Goal: Task Accomplishment & Management: Manage account settings

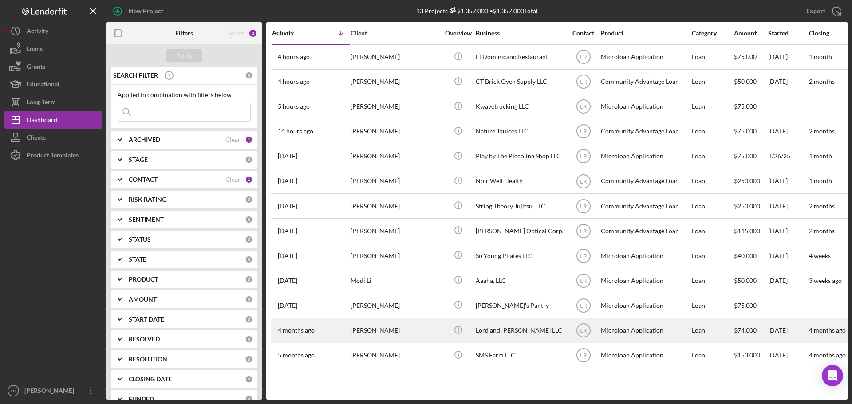
click at [414, 321] on div "[PERSON_NAME]" at bounding box center [395, 331] width 89 height 24
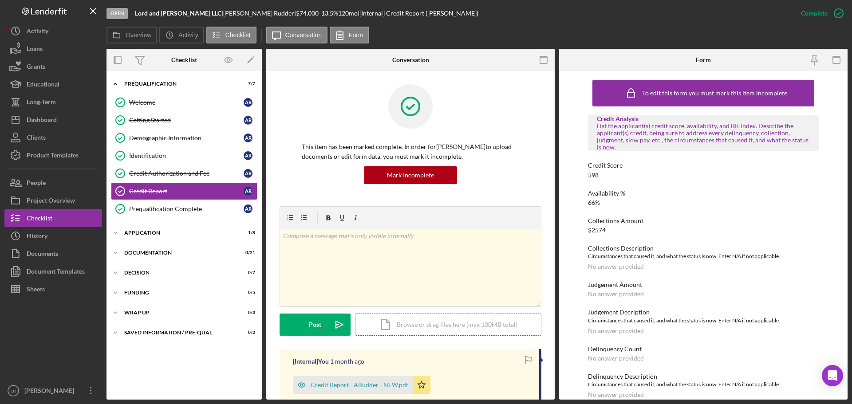
click at [366, 323] on div "Icon/Document Browse or drag files here (max 100MB total) Tap to choose files o…" at bounding box center [448, 325] width 186 height 22
click at [69, 120] on button "Icon/Dashboard Dashboard" at bounding box center [53, 120] width 98 height 18
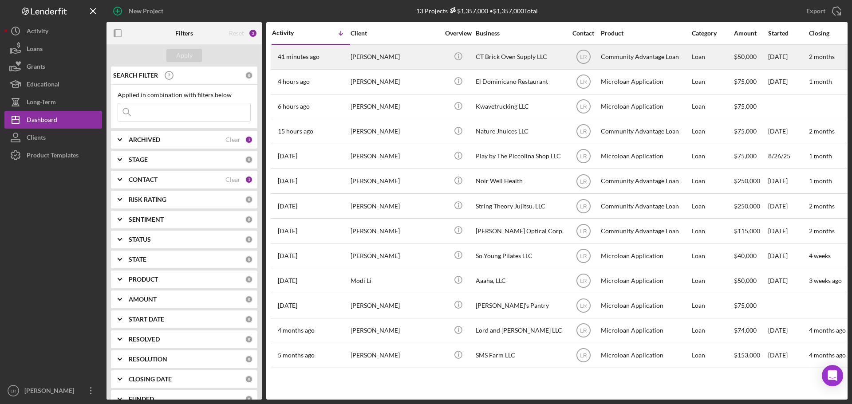
click at [398, 58] on div "[PERSON_NAME]" at bounding box center [395, 57] width 89 height 24
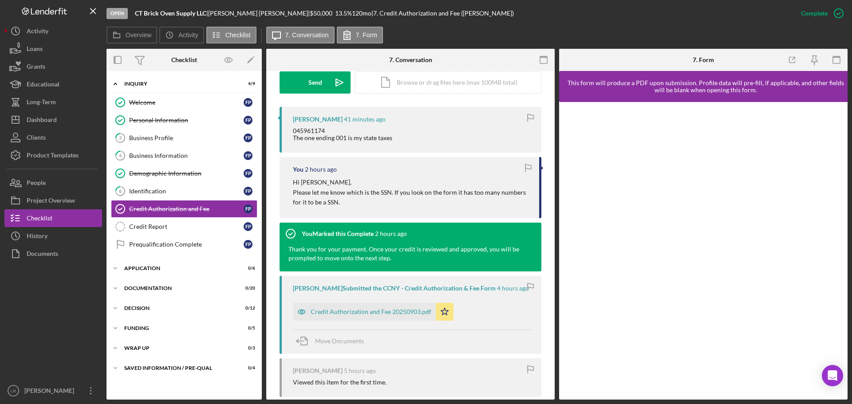
scroll to position [311, 0]
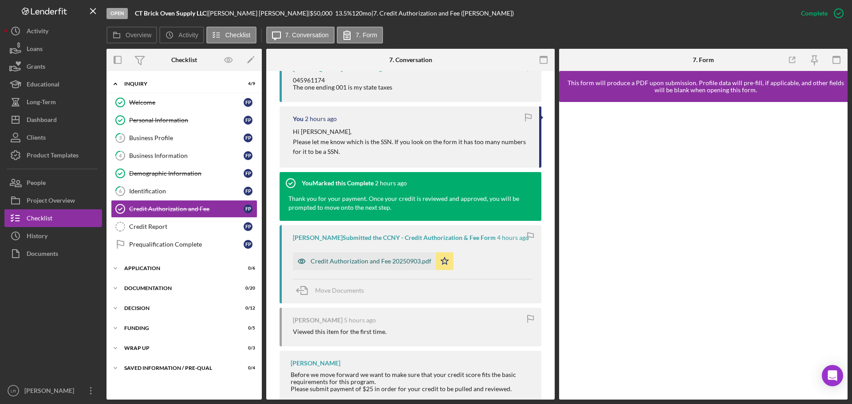
click at [355, 265] on div "Credit Authorization and Fee 20250903.pdf" at bounding box center [371, 261] width 121 height 7
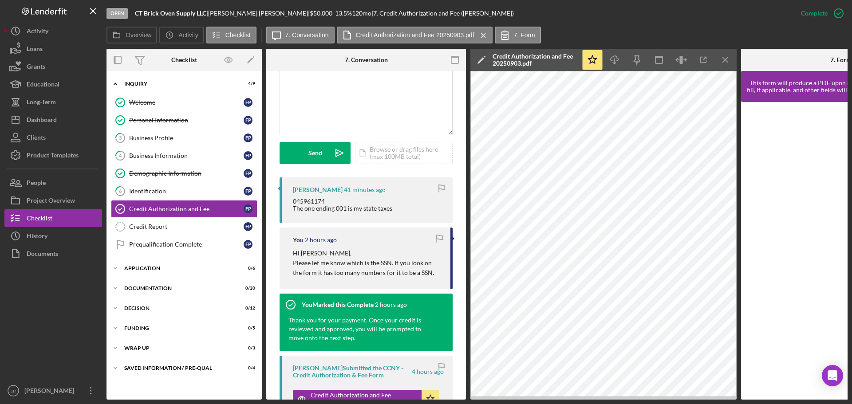
scroll to position [163, 0]
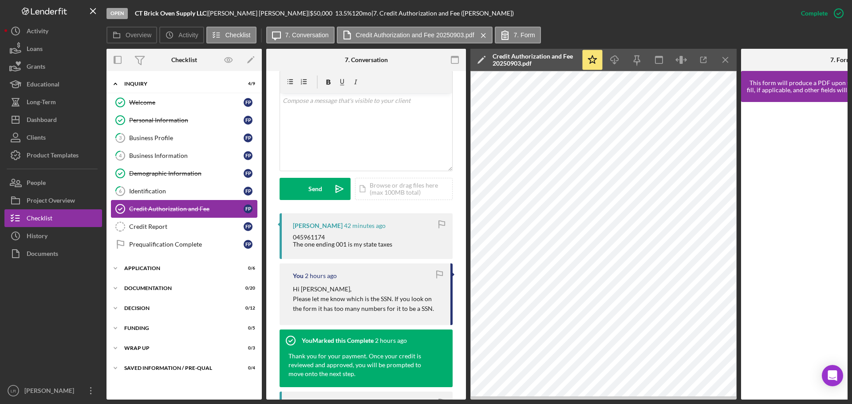
click at [164, 206] on div "Credit Authorization and Fee" at bounding box center [186, 208] width 114 height 7
click at [158, 186] on link "6 Identification F P" at bounding box center [184, 191] width 146 height 18
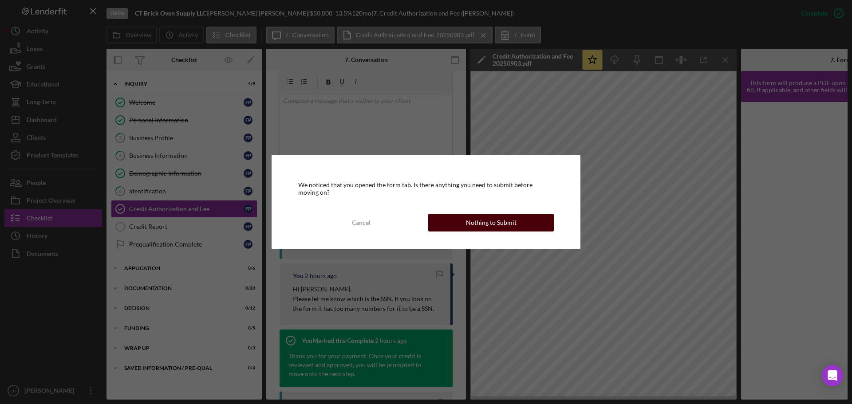
click at [476, 224] on div "Nothing to Submit" at bounding box center [491, 223] width 51 height 18
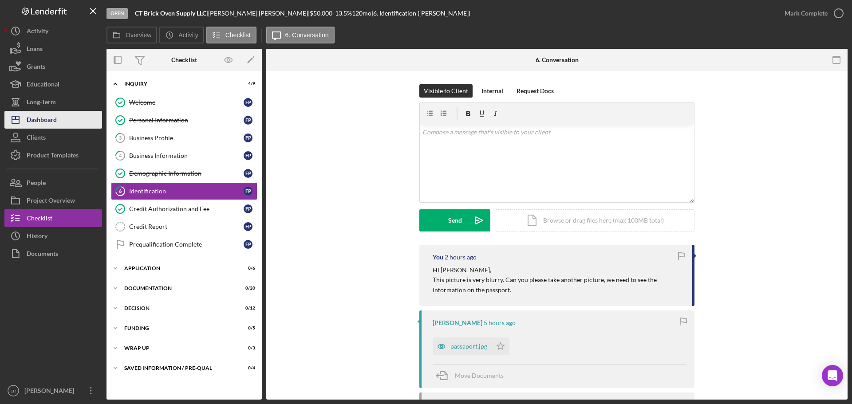
click at [45, 125] on div "Dashboard" at bounding box center [42, 121] width 30 height 20
